Goal: Register for event/course

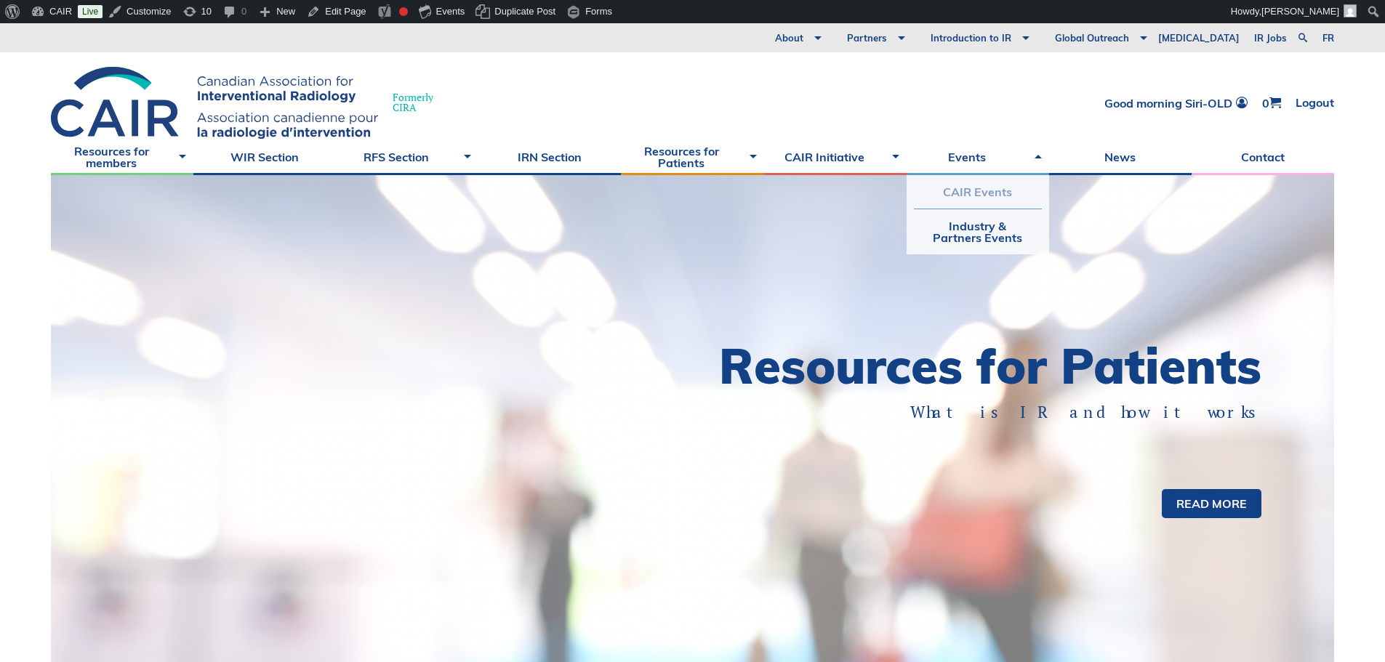
click at [956, 191] on link "CAIR Events" at bounding box center [978, 191] width 128 height 33
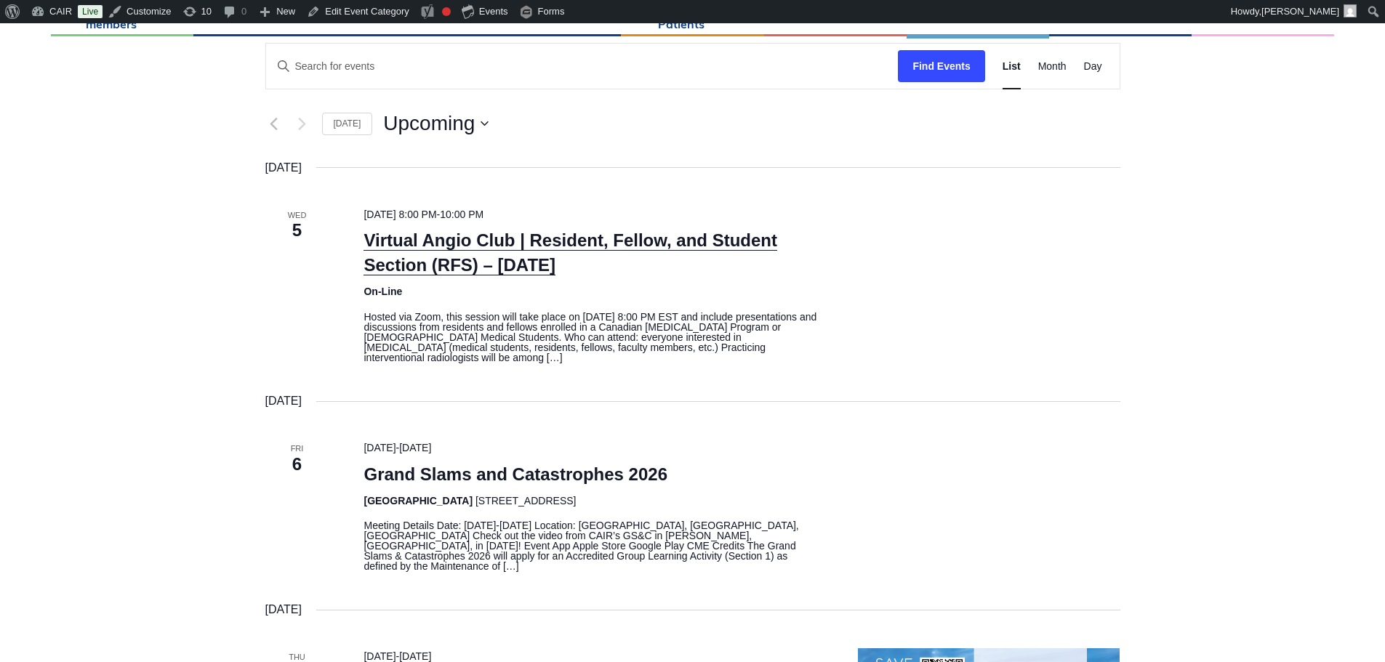
scroll to position [436, 0]
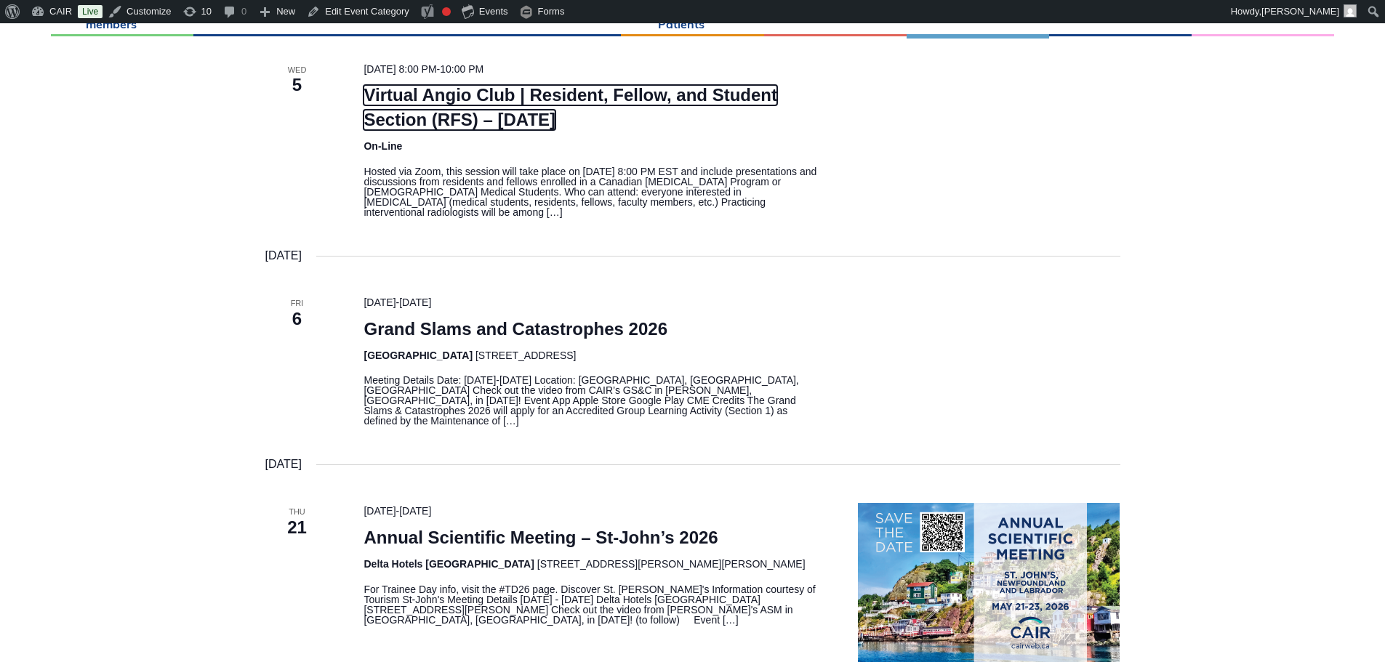
click at [636, 100] on link "Virtual Angio Club | Resident, Fellow, and Student Section (RFS) – [DATE]" at bounding box center [570, 107] width 414 height 45
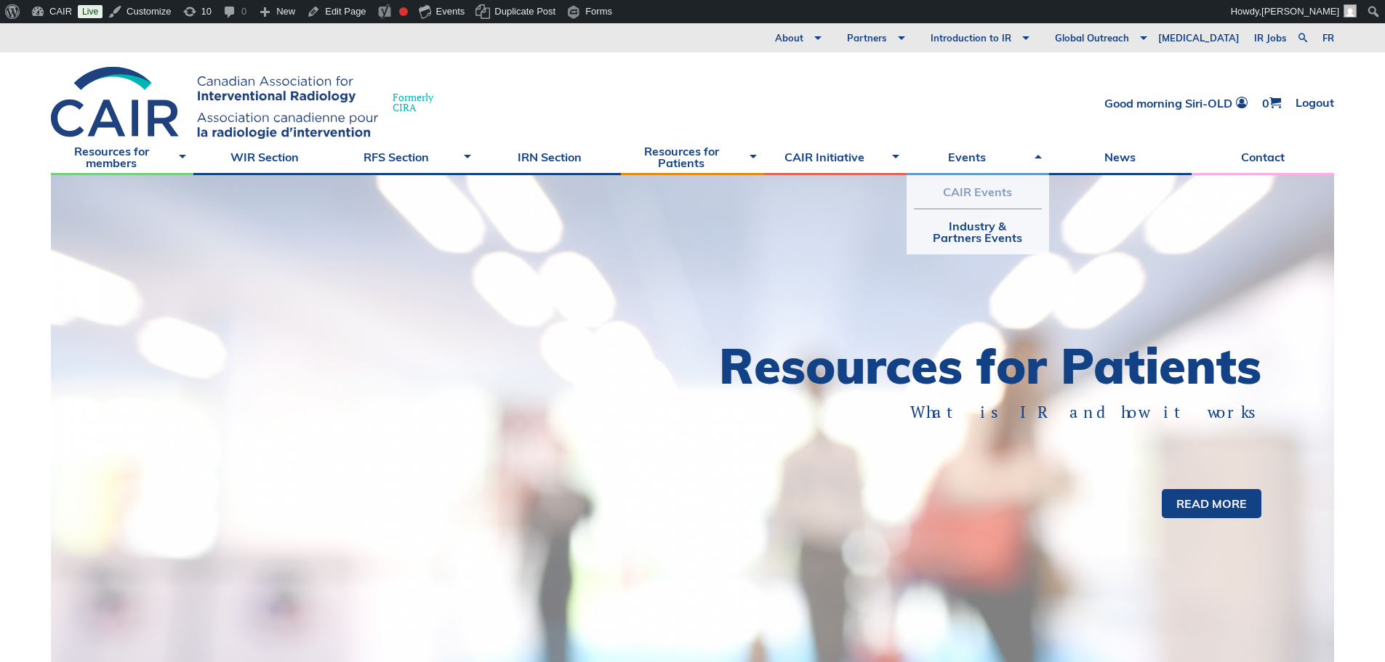
click at [962, 190] on link "CAIR Events" at bounding box center [978, 191] width 128 height 33
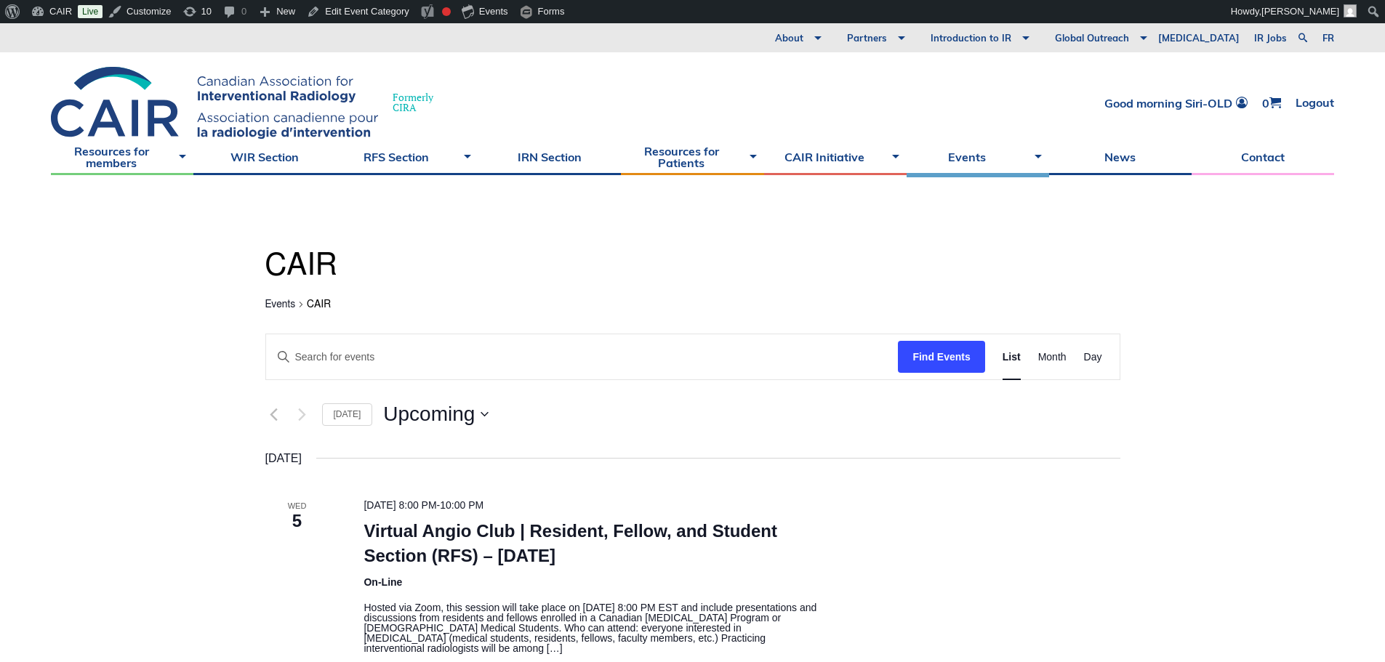
scroll to position [73, 0]
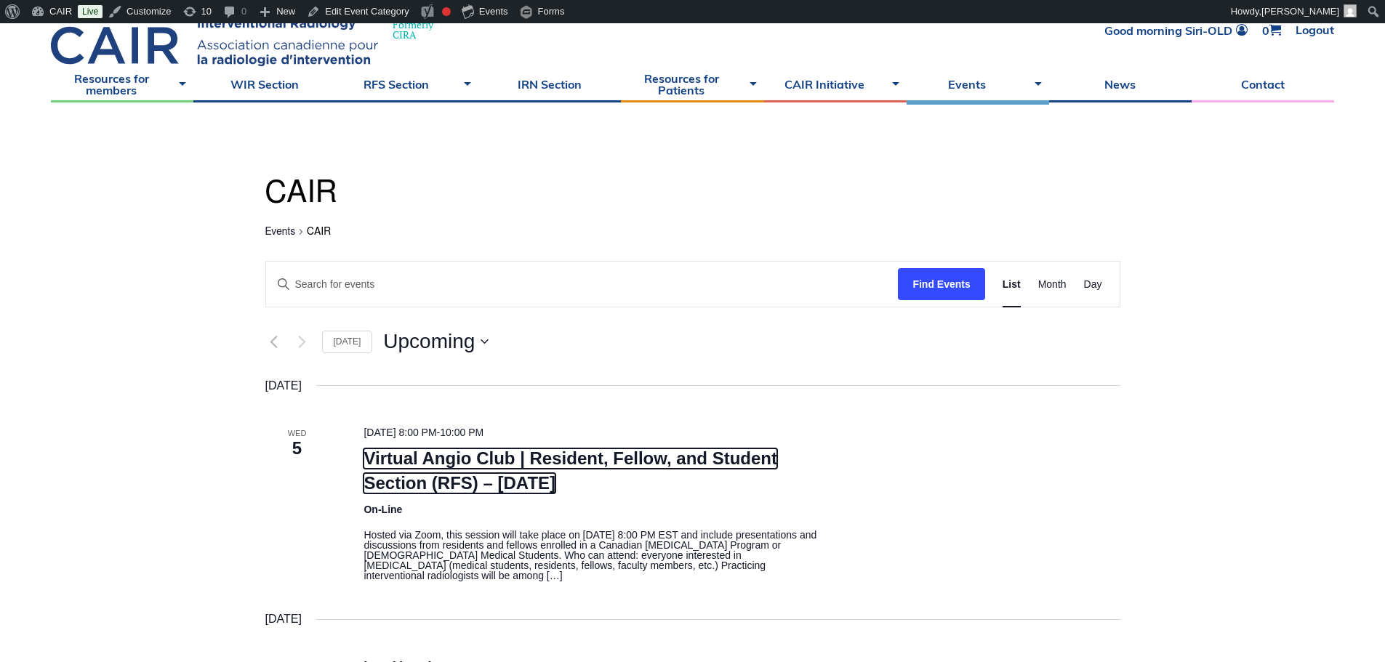
click at [548, 467] on link "Virtual Angio Club | Resident, Fellow, and Student Section (RFS) – [DATE]" at bounding box center [570, 470] width 414 height 45
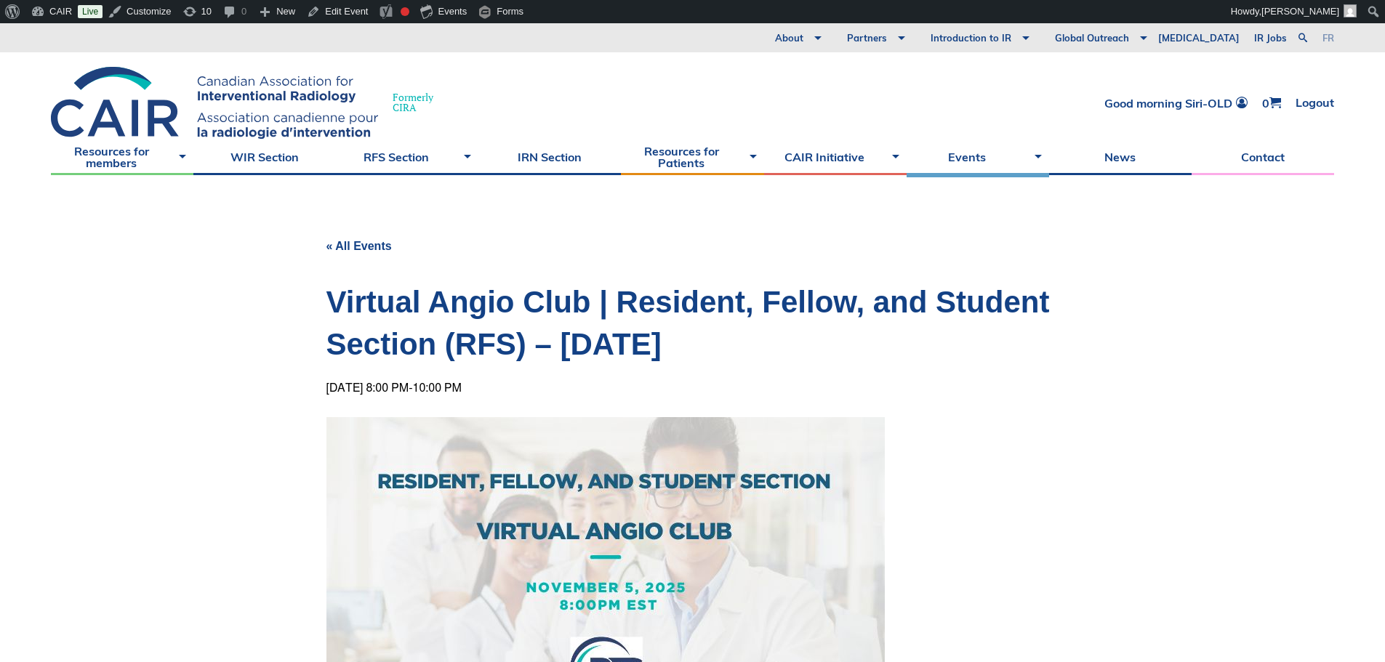
click at [1329, 39] on link "fr" at bounding box center [1328, 37] width 12 height 9
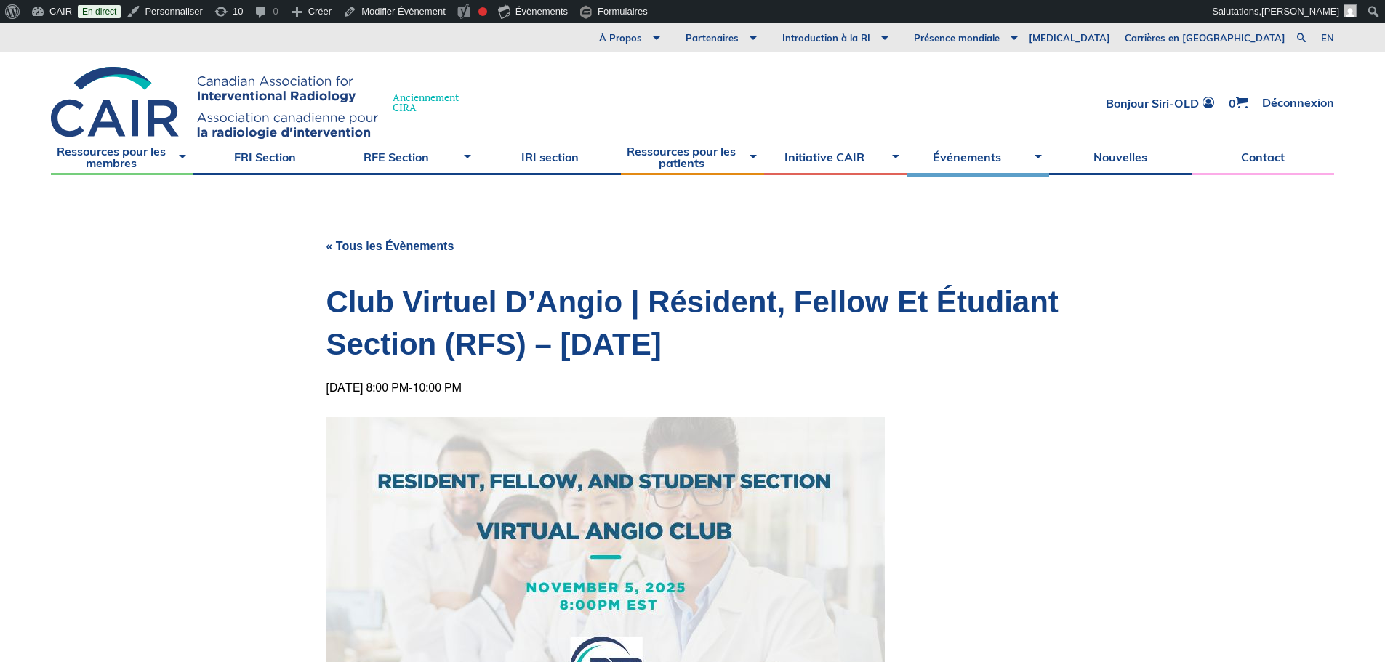
click at [1039, 325] on h1 "Club Virtuel D’Angio | Résident, Fellow Et Étudiant Section (RFS) – [DATE]" at bounding box center [692, 323] width 733 height 84
click at [392, 13] on link "Modifier Évènement" at bounding box center [394, 11] width 114 height 23
